Goal: Task Accomplishment & Management: Use online tool/utility

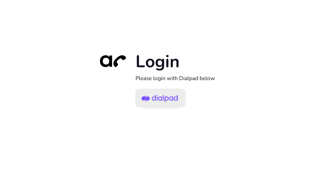
click at [156, 100] on img at bounding box center [160, 98] width 36 height 17
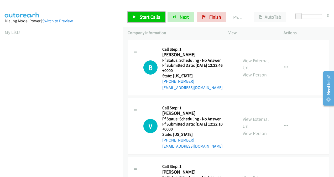
click at [147, 19] on link "Start Calls" at bounding box center [147, 17] width 38 height 11
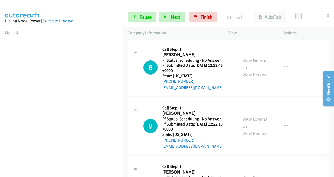
click at [245, 62] on link "View External Url" at bounding box center [256, 64] width 26 height 13
click at [245, 120] on link "View External Url" at bounding box center [256, 122] width 26 height 13
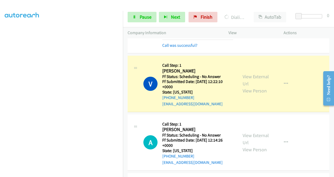
scroll to position [79, 0]
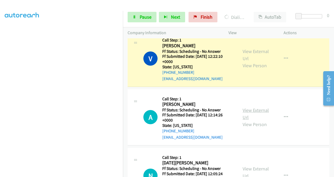
click at [244, 112] on link "View External Url" at bounding box center [256, 113] width 26 height 13
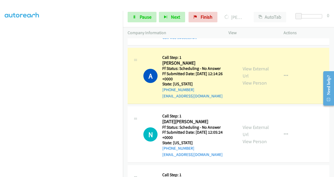
scroll to position [158, 0]
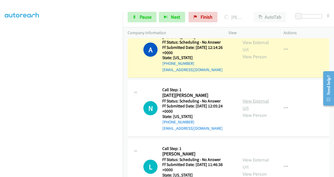
click at [245, 104] on link "View External Url" at bounding box center [256, 104] width 26 height 13
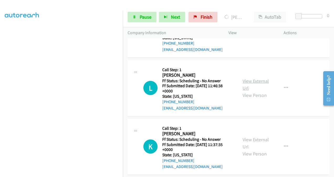
click at [245, 81] on link "View External Url" at bounding box center [256, 84] width 26 height 13
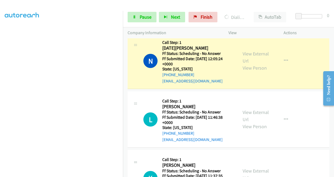
scroll to position [263, 0]
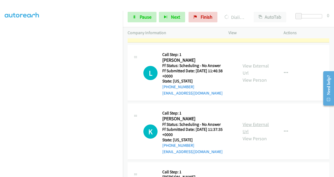
click at [246, 124] on link "View External Url" at bounding box center [256, 127] width 26 height 13
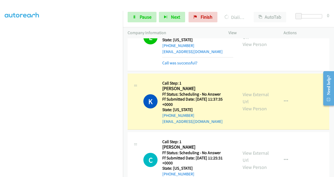
scroll to position [368, 0]
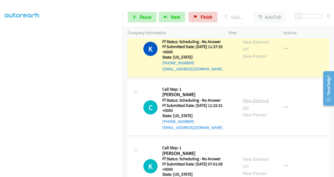
click at [248, 98] on link "View External Url" at bounding box center [256, 104] width 26 height 13
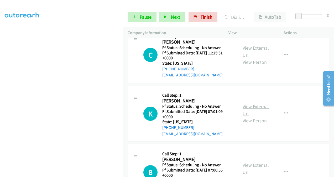
click at [245, 106] on link "View External Url" at bounding box center [256, 110] width 26 height 13
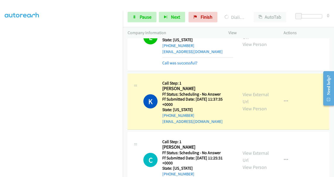
scroll to position [315, 0]
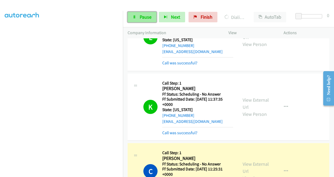
click at [142, 17] on span "Pause" at bounding box center [146, 17] width 12 height 6
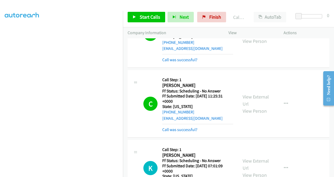
scroll to position [421, 0]
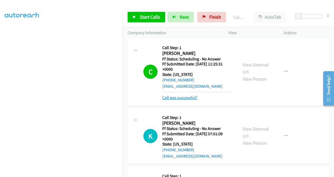
click at [175, 97] on link "Call was successful?" at bounding box center [179, 97] width 35 height 5
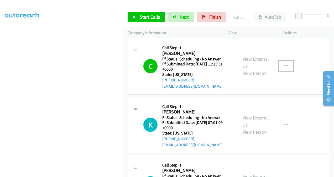
click at [281, 65] on button "button" at bounding box center [286, 66] width 14 height 11
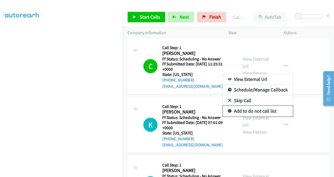
click at [245, 110] on link "Add to do not call list" at bounding box center [258, 111] width 70 height 11
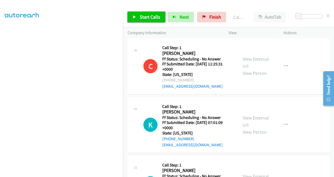
click at [142, 19] on span "Start Calls" at bounding box center [150, 17] width 21 height 6
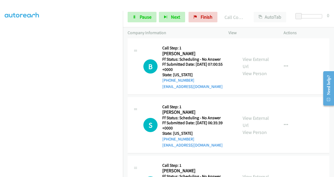
scroll to position [552, 0]
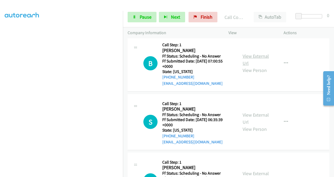
click at [247, 57] on link "View External Url" at bounding box center [256, 59] width 26 height 13
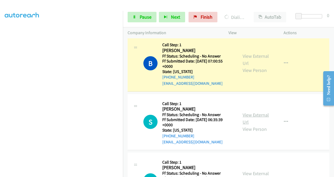
click at [246, 112] on link "View External Url" at bounding box center [256, 118] width 26 height 13
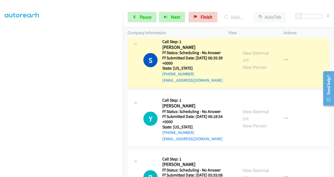
scroll to position [657, 0]
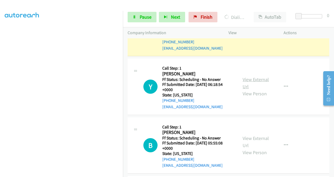
click at [243, 80] on link "View External Url" at bounding box center [256, 82] width 26 height 13
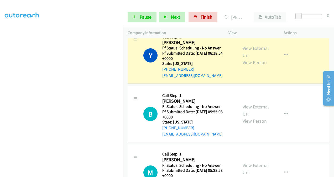
scroll to position [710, 0]
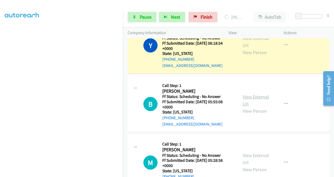
click at [243, 96] on link "View External Url" at bounding box center [256, 100] width 26 height 13
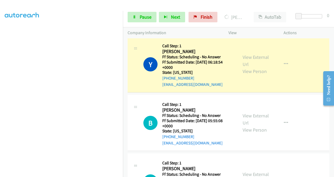
scroll to position [657, 0]
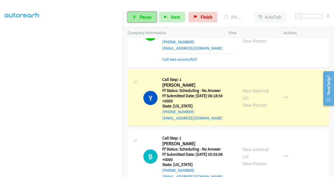
click at [141, 18] on span "Pause" at bounding box center [146, 17] width 12 height 6
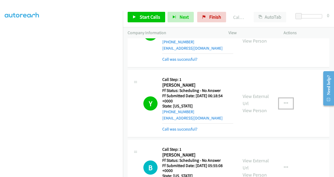
click at [284, 102] on icon "button" at bounding box center [286, 103] width 4 height 4
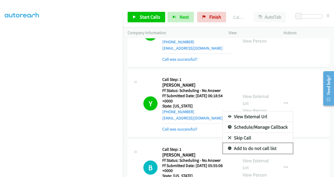
click at [249, 146] on link "Add to do not call list" at bounding box center [258, 148] width 70 height 11
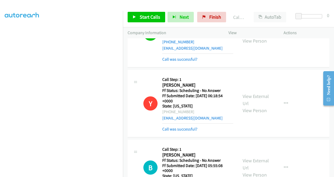
drag, startPoint x: 182, startPoint y: 127, endPoint x: 188, endPoint y: 123, distance: 7.7
click at [182, 127] on link "Call was successful?" at bounding box center [179, 129] width 35 height 5
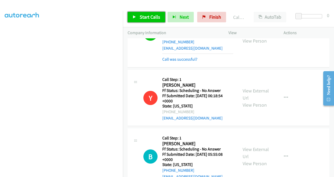
click at [147, 16] on span "Start Calls" at bounding box center [150, 17] width 21 height 6
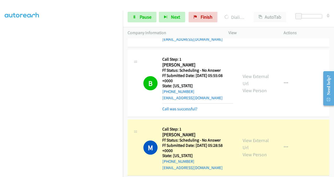
scroll to position [762, 0]
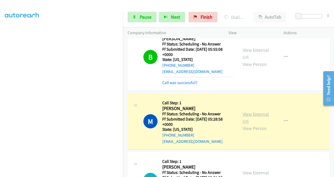
click at [245, 114] on link "View External Url" at bounding box center [256, 117] width 26 height 13
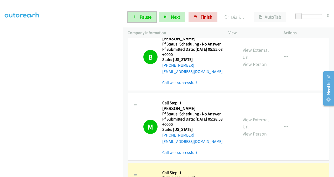
drag, startPoint x: 142, startPoint y: 16, endPoint x: 162, endPoint y: 35, distance: 27.9
click at [142, 16] on span "Pause" at bounding box center [146, 17] width 12 height 6
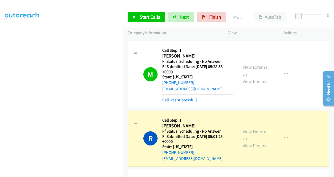
scroll to position [867, 0]
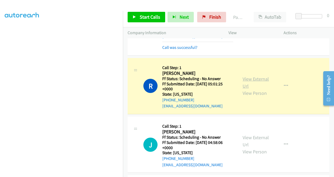
click at [246, 76] on link "View External Url" at bounding box center [256, 82] width 26 height 13
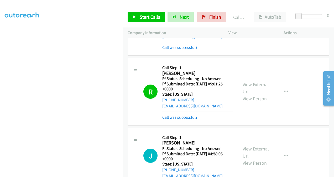
click at [181, 115] on link "Call was successful?" at bounding box center [179, 117] width 35 height 5
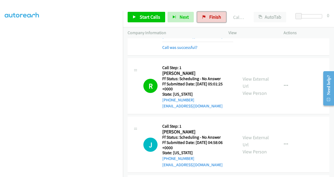
drag, startPoint x: 215, startPoint y: 18, endPoint x: 213, endPoint y: 8, distance: 10.0
click at [215, 18] on span "Finish" at bounding box center [215, 17] width 12 height 6
